Goal: Information Seeking & Learning: Find specific fact

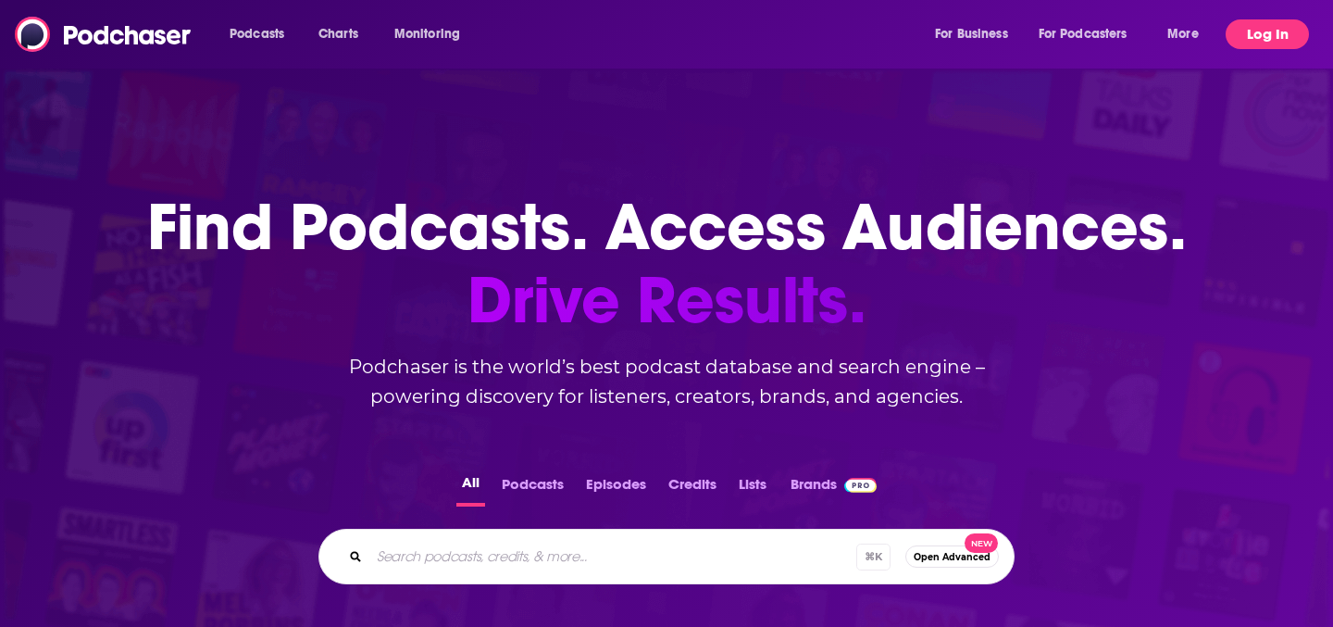
click at [1247, 31] on button "Log In" at bounding box center [1267, 34] width 83 height 30
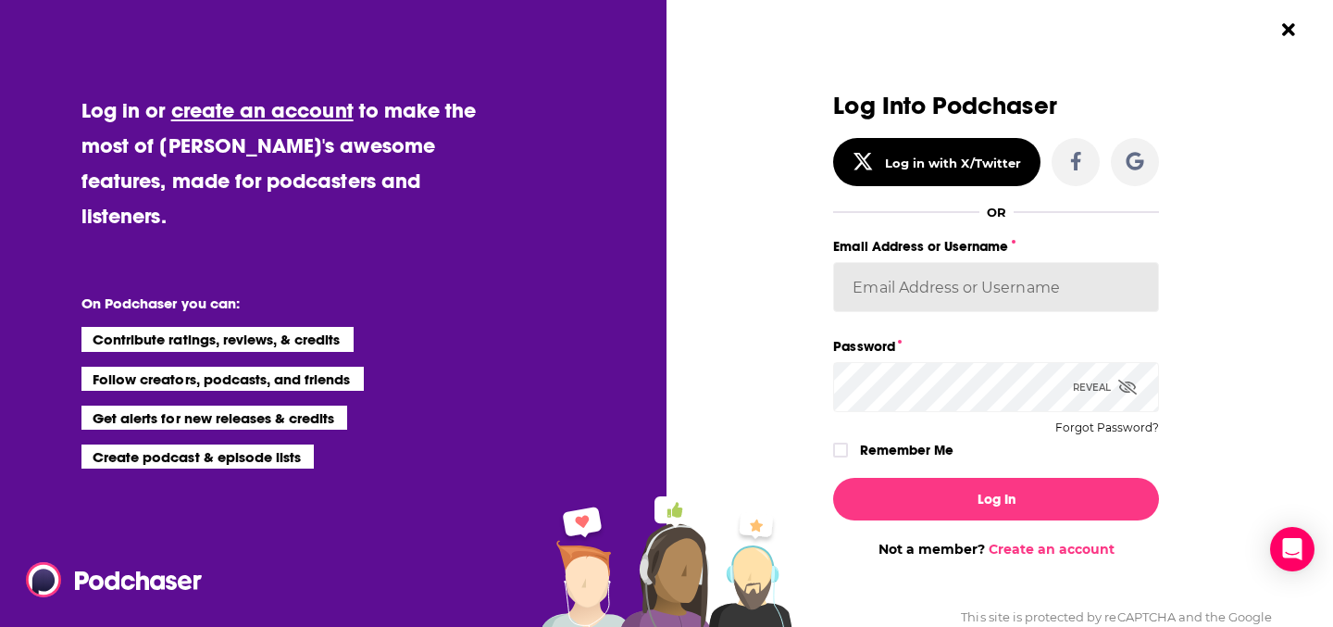
click at [929, 289] on input "Email Address or Username" at bounding box center [996, 287] width 326 height 50
type input "[PERSON_NAME][EMAIL_ADDRESS][DOMAIN_NAME]"
click at [839, 452] on icon "Dialog" at bounding box center [840, 450] width 11 height 8
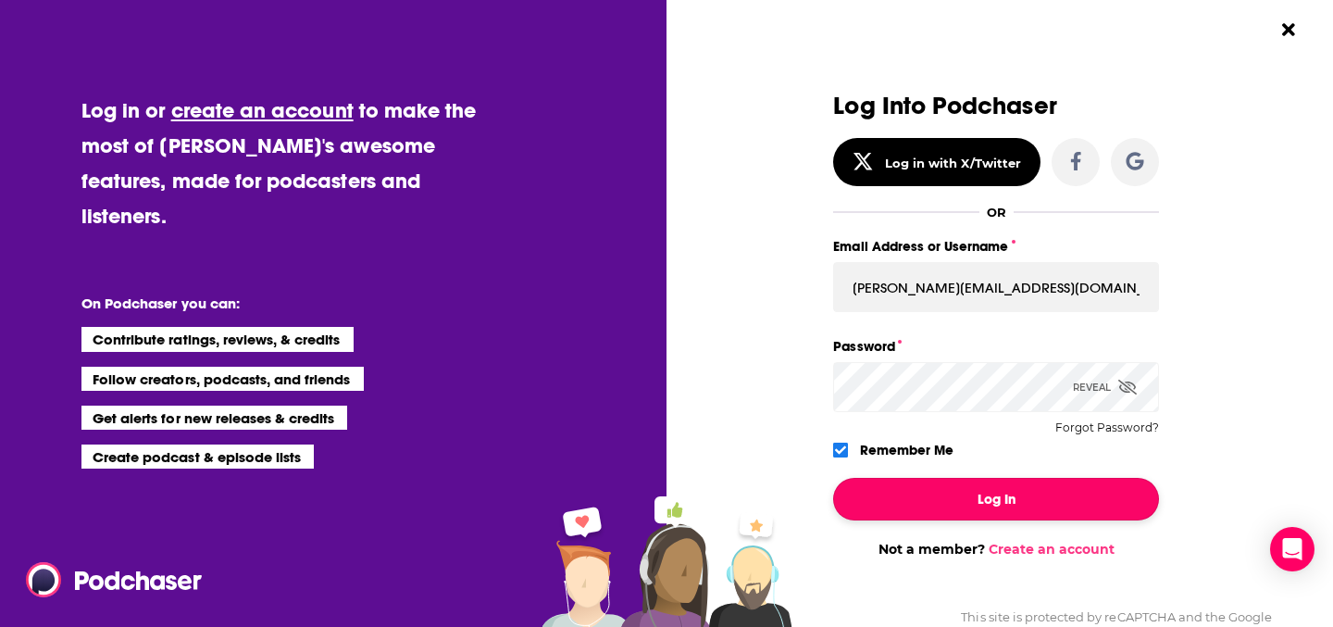
click at [958, 492] on button "Log In" at bounding box center [996, 499] width 326 height 43
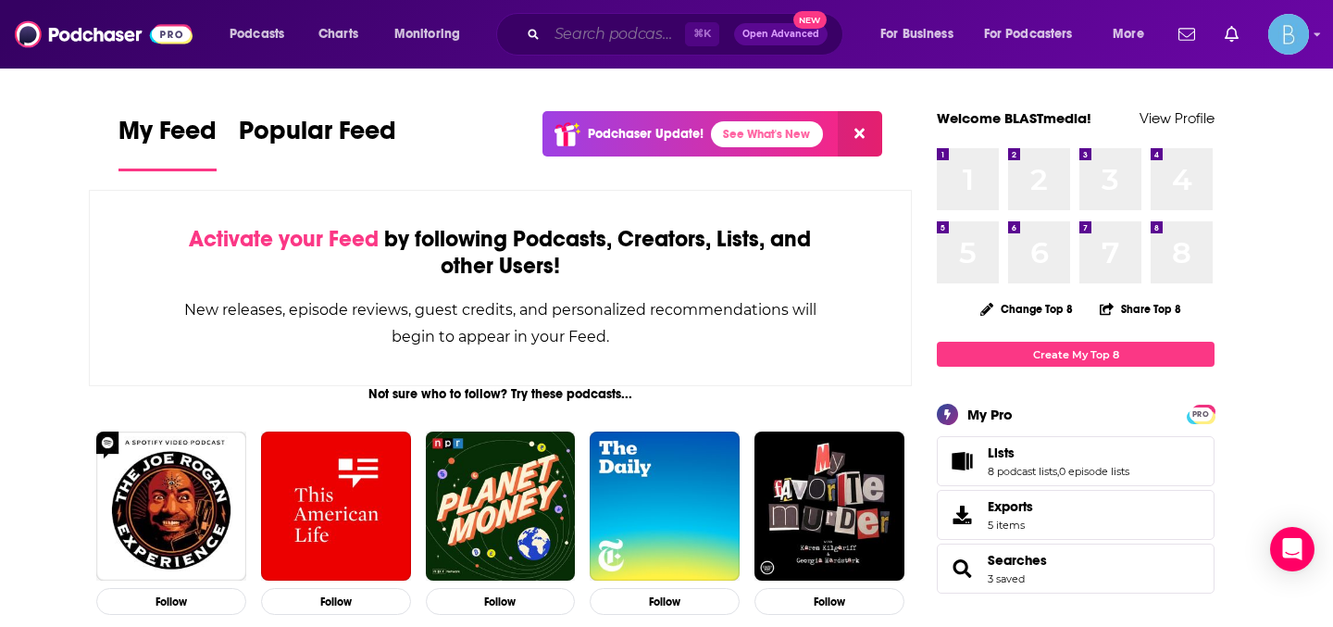
click at [584, 40] on input "Search podcasts, credits, & more..." at bounding box center [616, 34] width 138 height 30
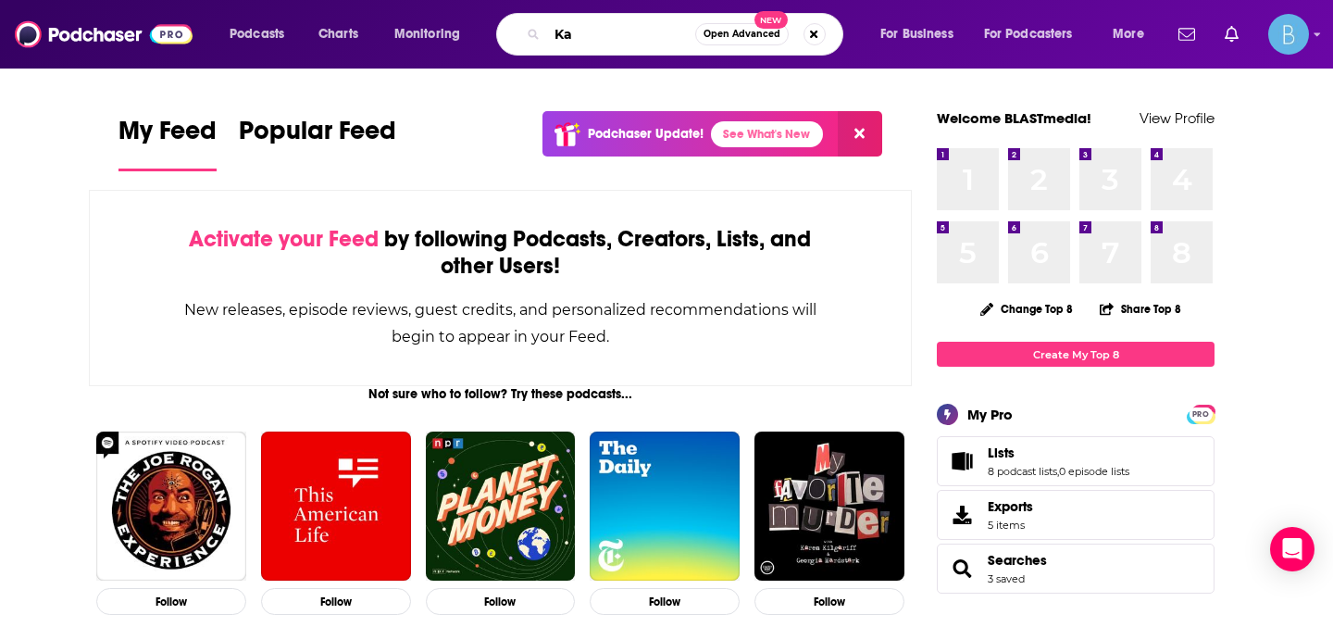
type input "K"
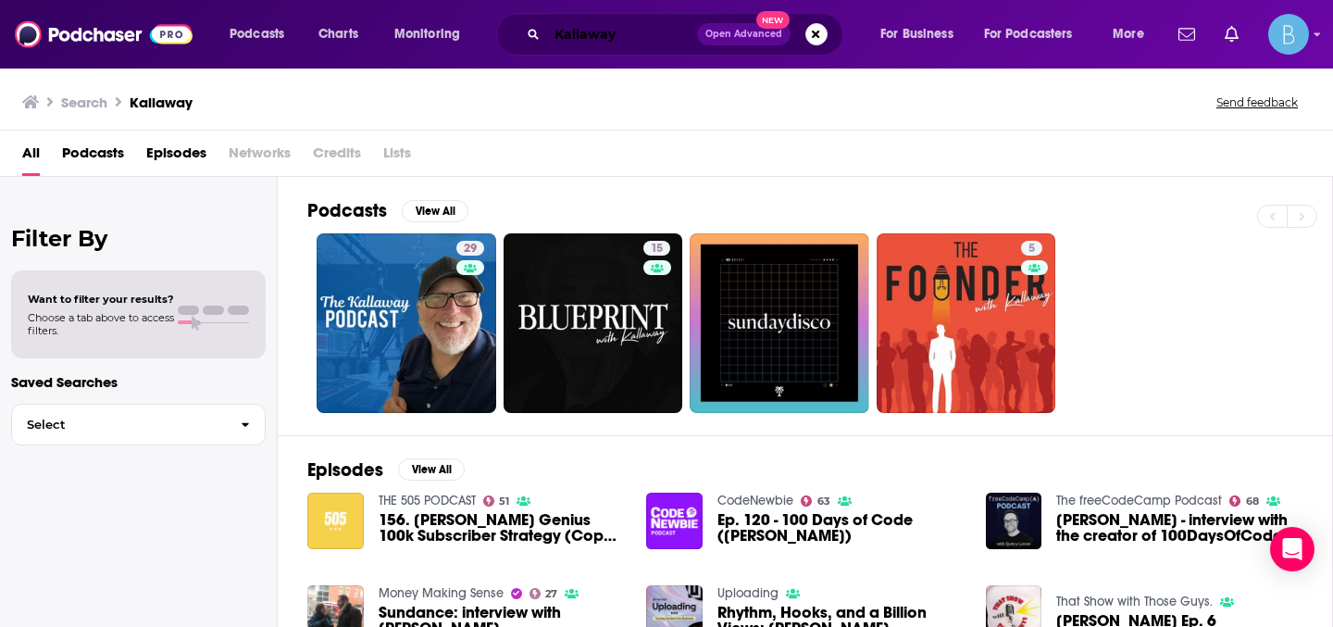
click at [615, 35] on input "Kallaway" at bounding box center [622, 34] width 150 height 30
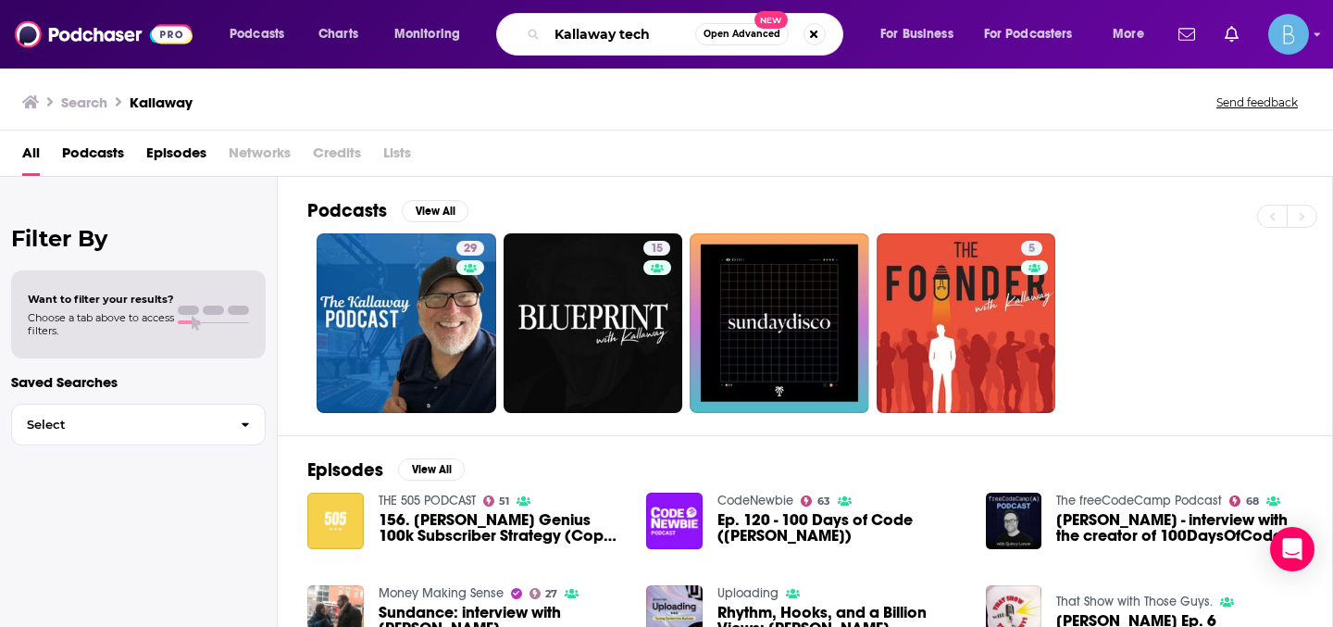
type input "Kallaway tech"
